Goal: Find specific page/section: Find specific page/section

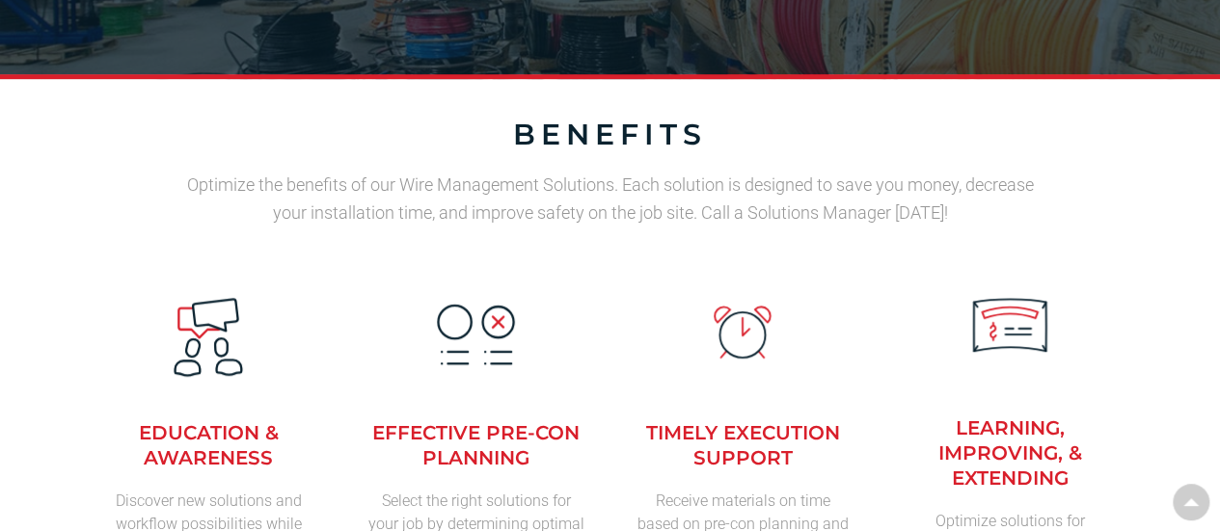
scroll to position [412, 0]
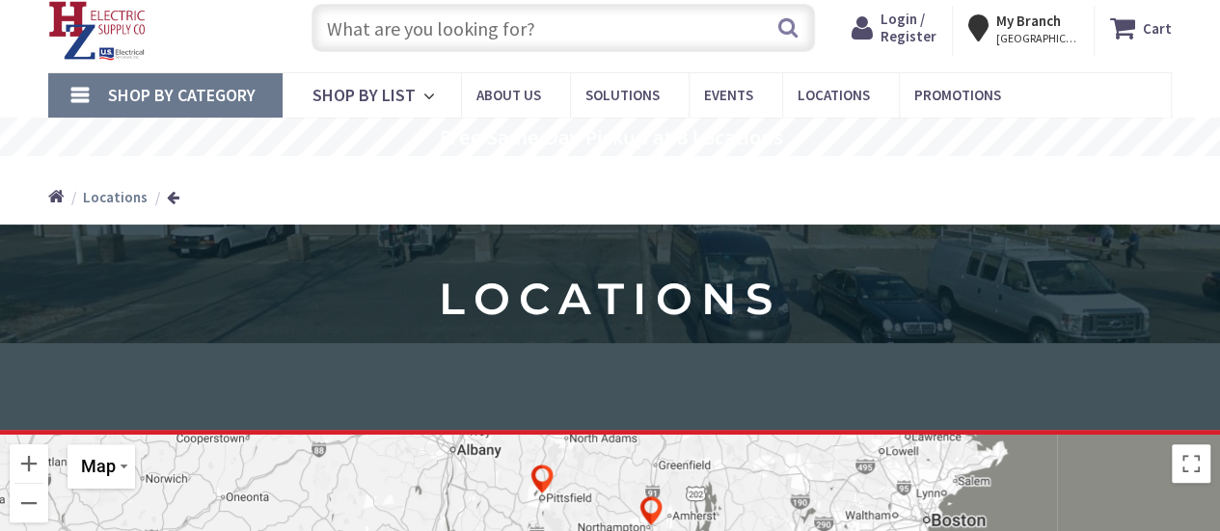
scroll to position [56, 0]
